Goal: Check status: Check status

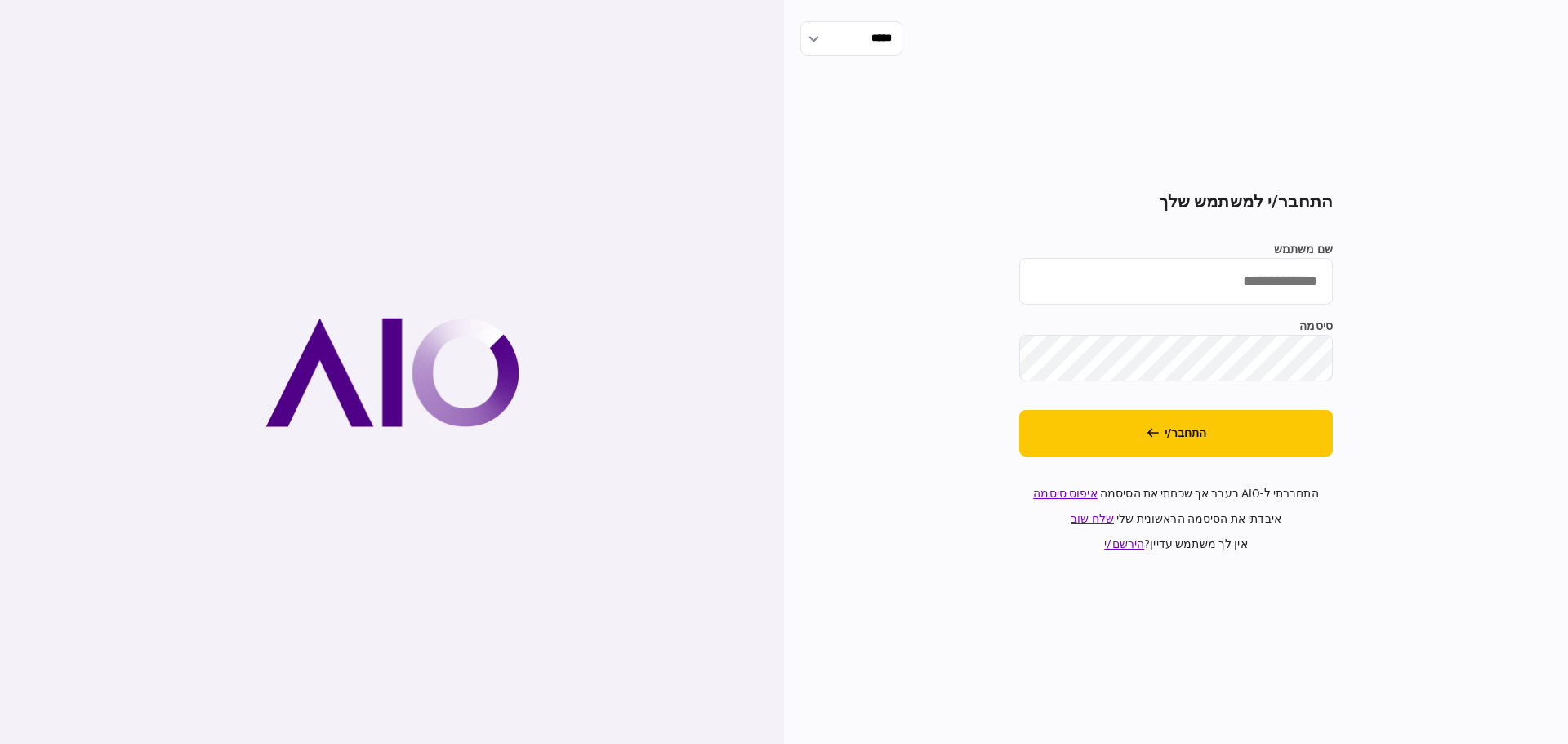
click at [1132, 292] on input "שם משתמש" at bounding box center [1176, 280] width 314 height 46
type input "*******"
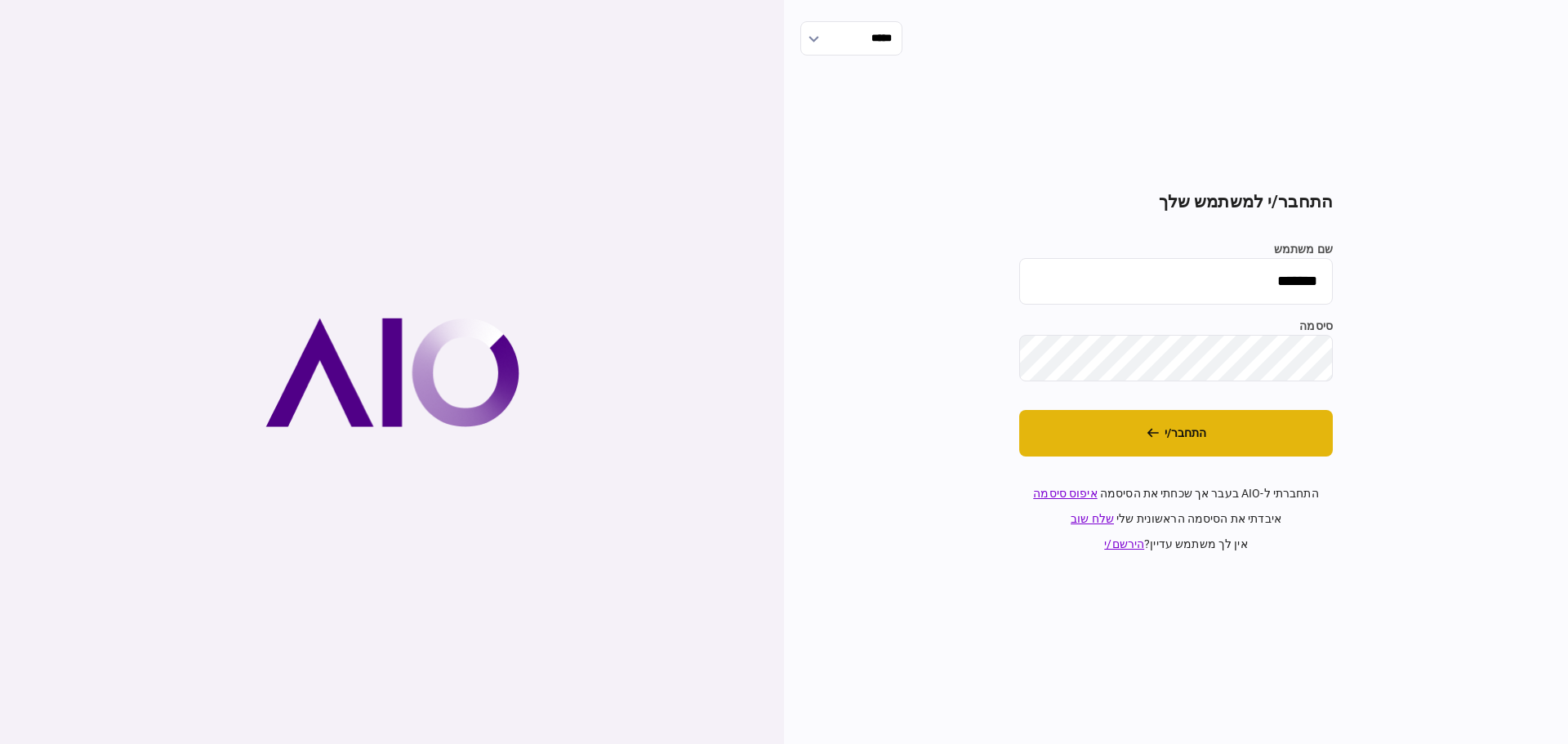
click at [1182, 427] on button "התחבר/י" at bounding box center [1176, 432] width 314 height 46
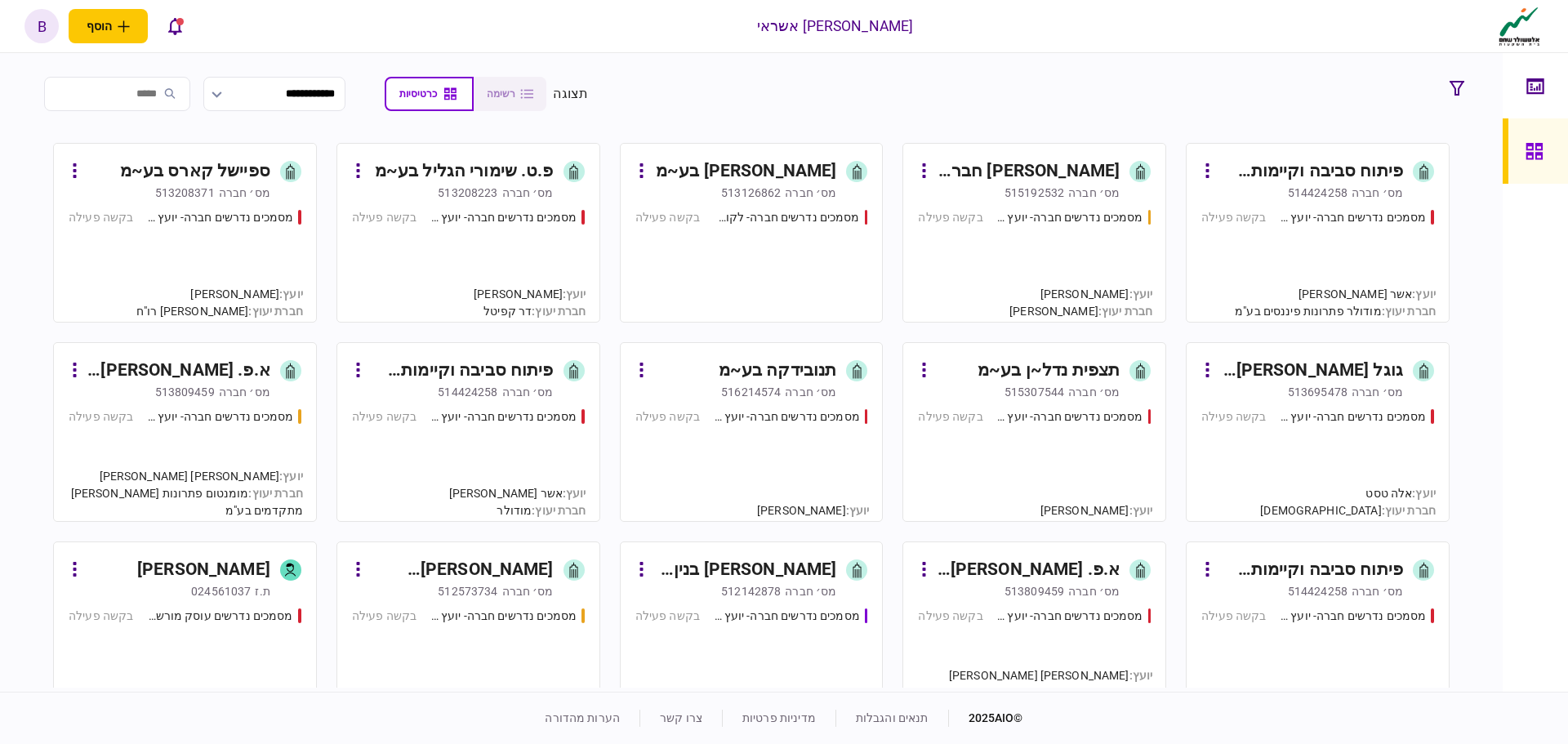
click at [1032, 261] on div "מסמכים נדרשים חברה- יועץ - תהליך חברה בקשה פעילה" at bounding box center [1034, 258] width 232 height 99
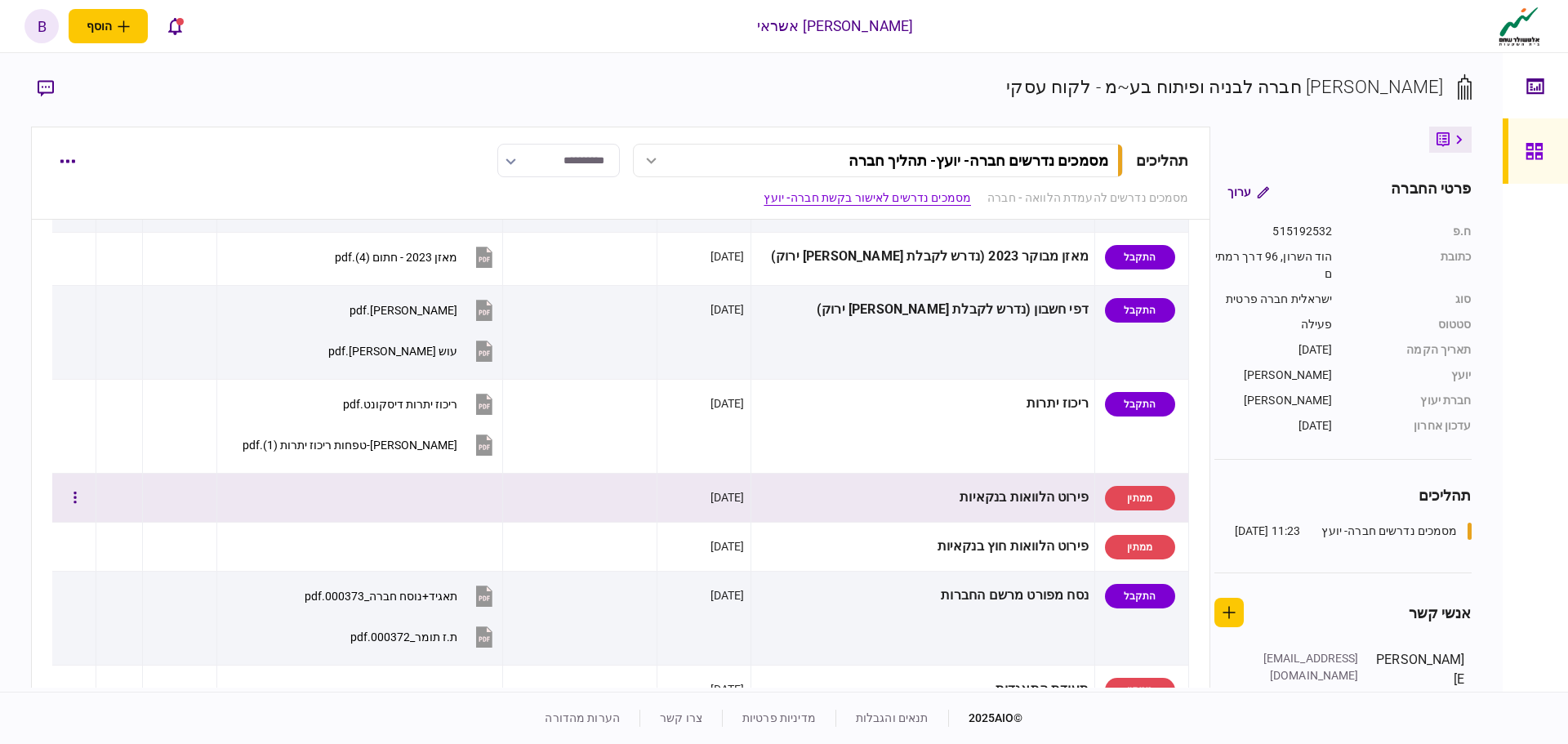
scroll to position [245, 0]
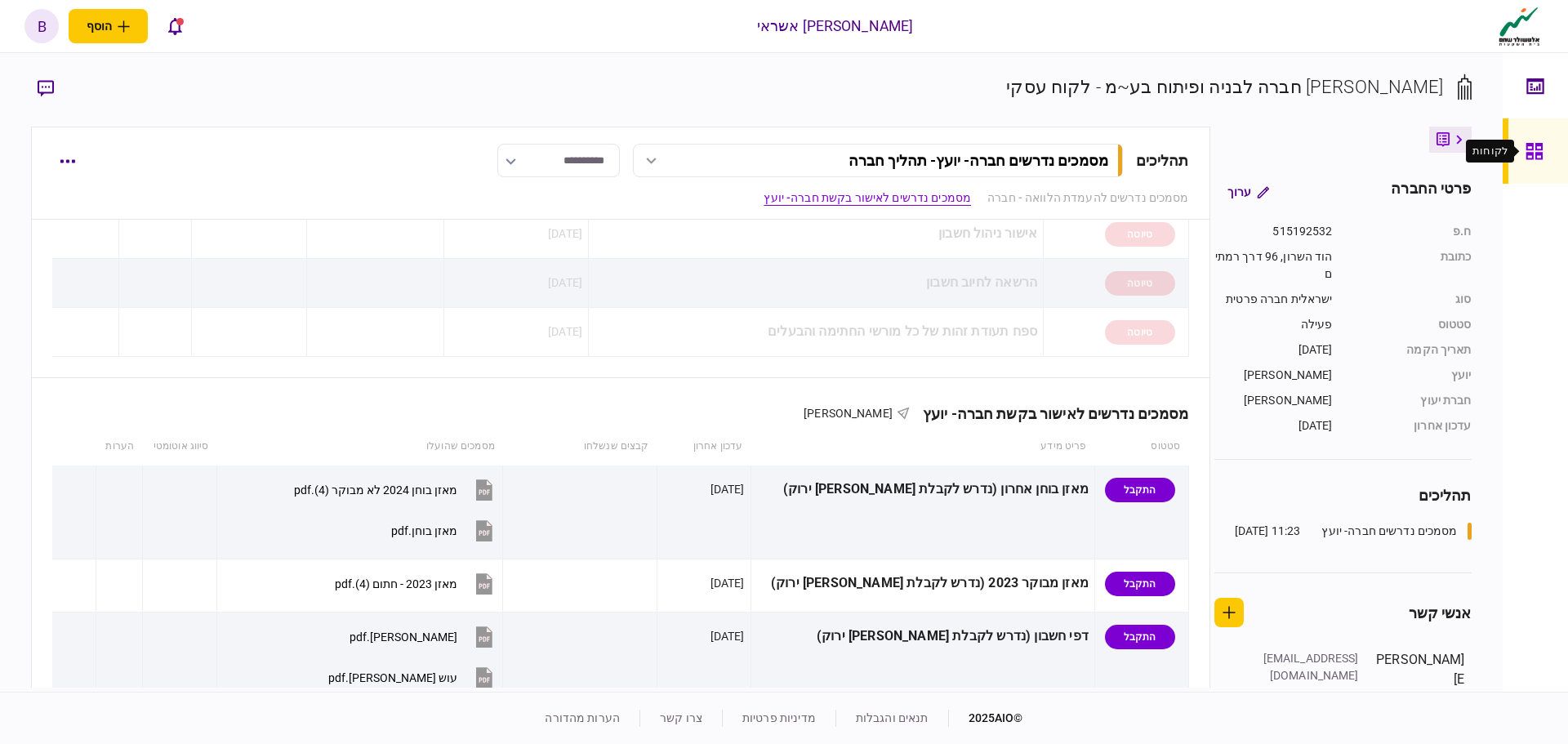
click at [1530, 155] on icon at bounding box center [1535, 151] width 18 height 19
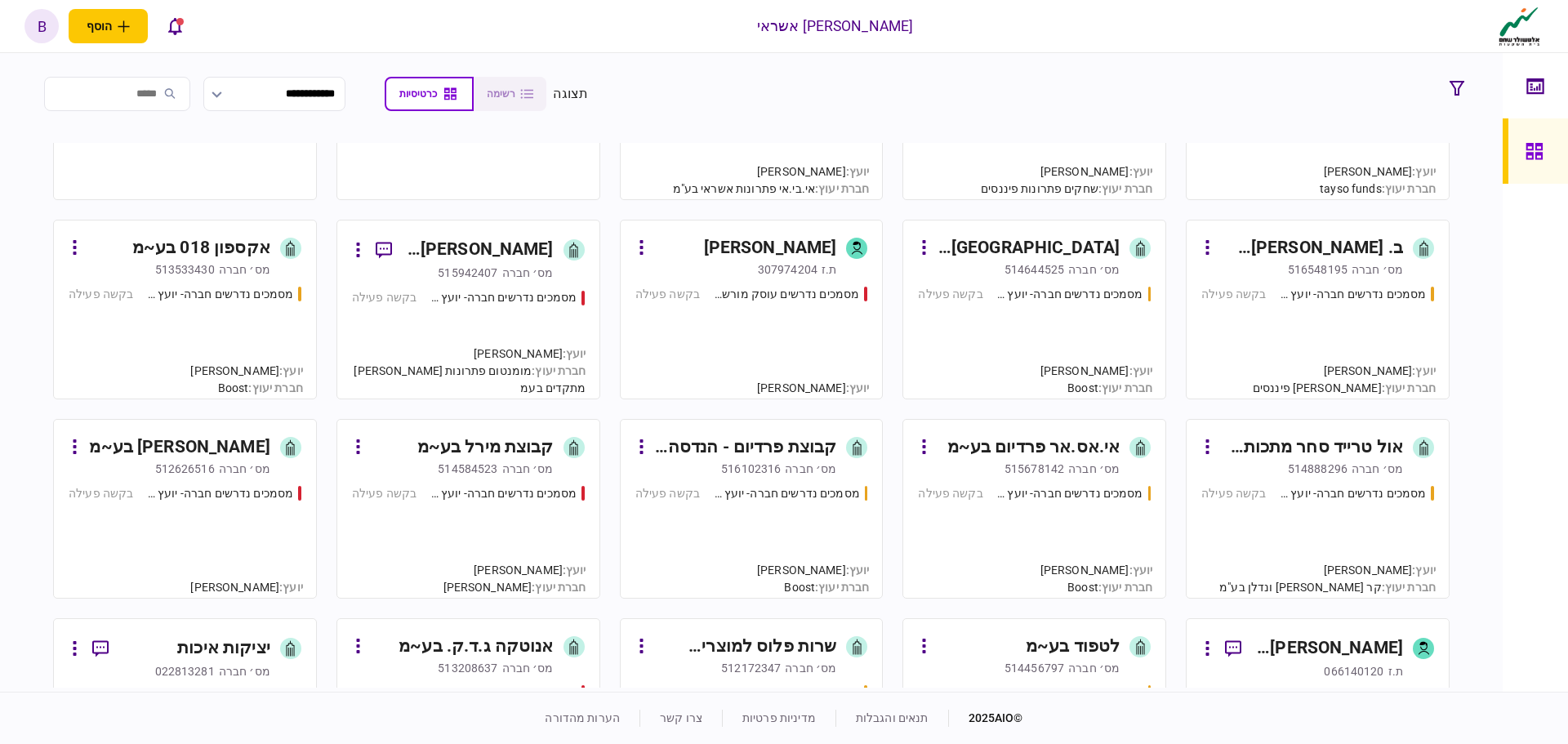
scroll to position [1143, 0]
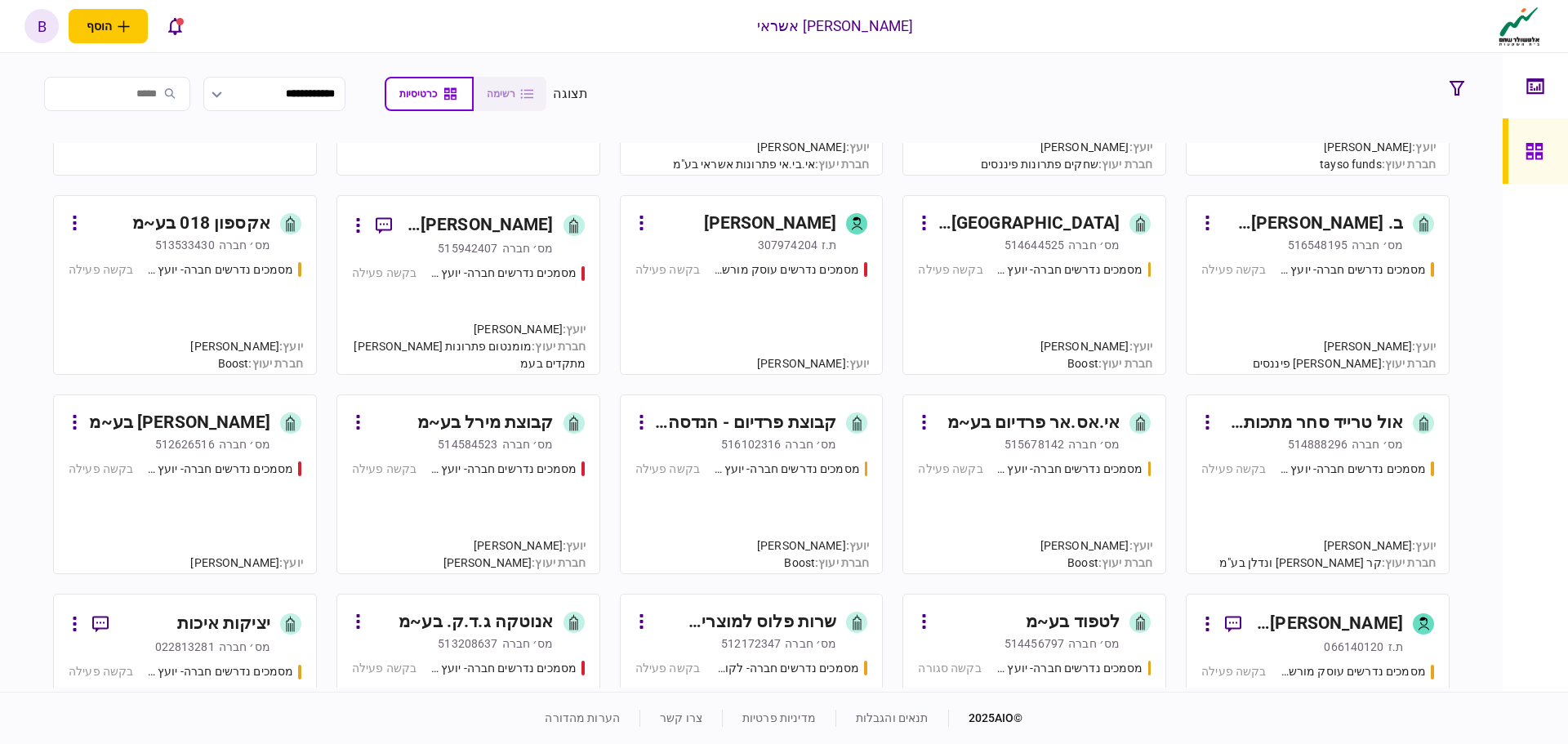
click at [1109, 511] on div "מסמכים נדרשים חברה- יועץ - תהליך חברה בקשה פעילה" at bounding box center [1034, 510] width 232 height 99
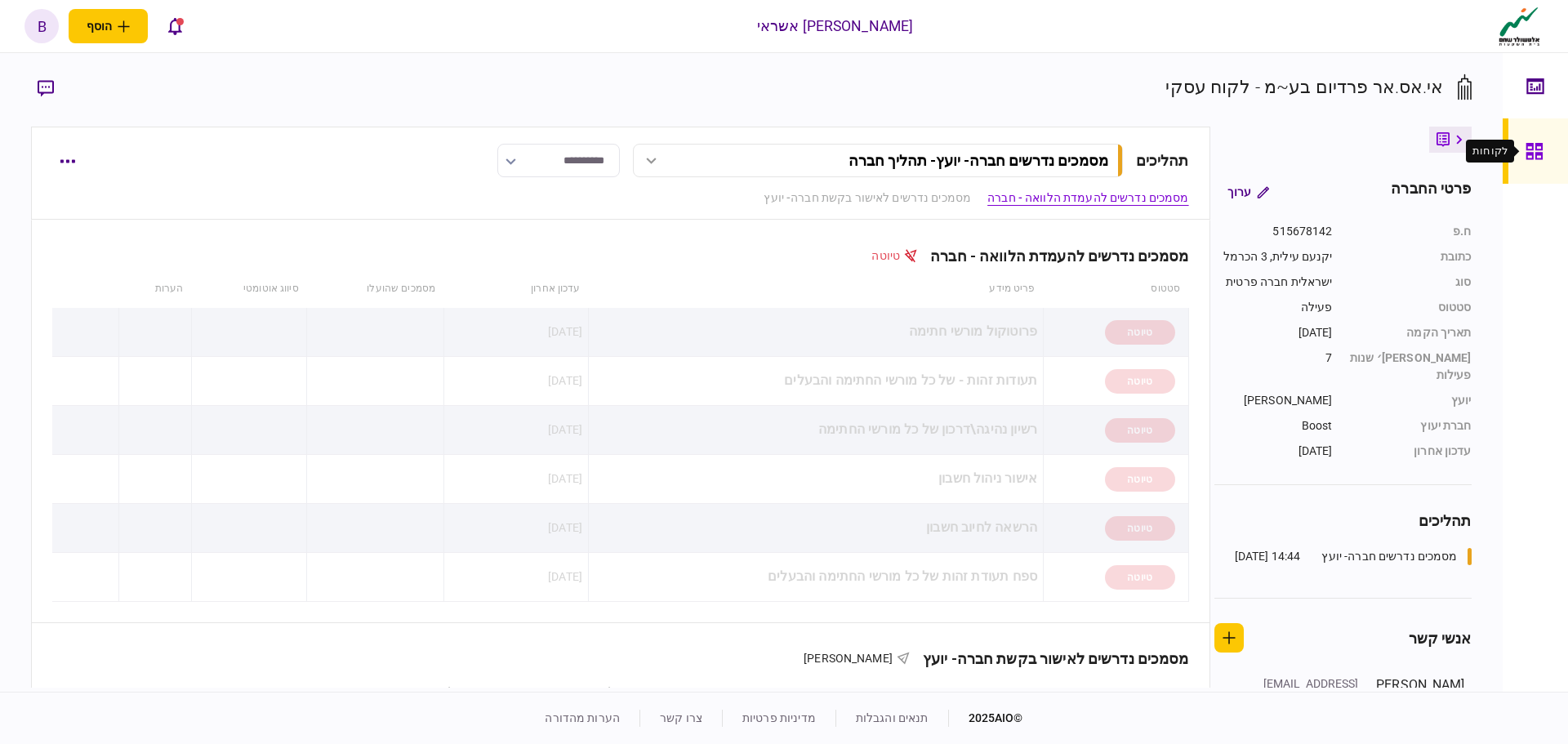
click at [1538, 161] on div at bounding box center [1539, 151] width 26 height 66
